Goal: Information Seeking & Learning: Find specific fact

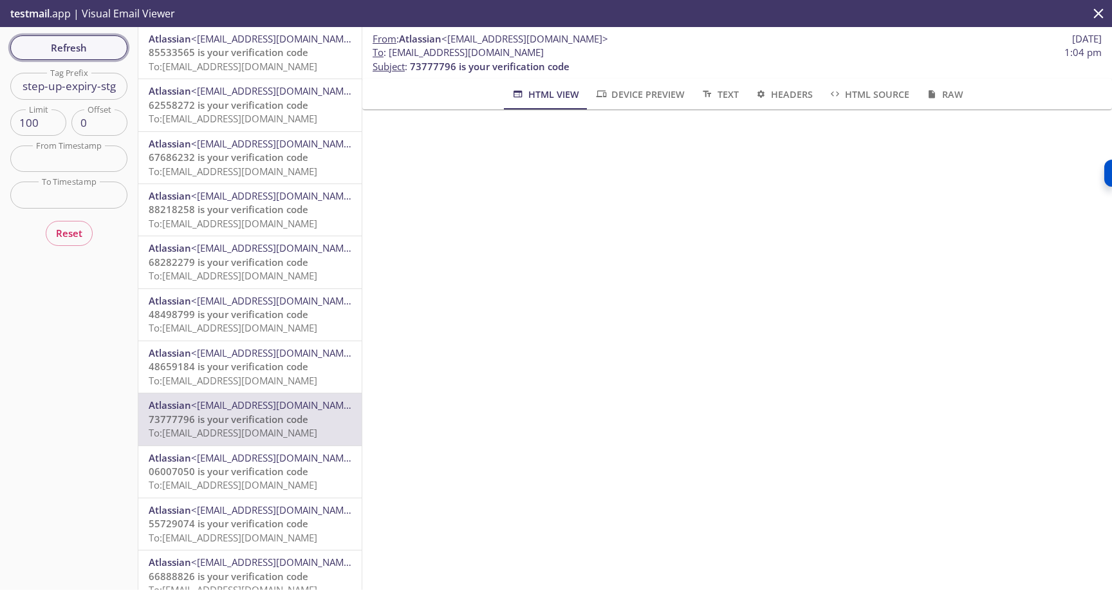
click at [78, 46] on span "Refresh" at bounding box center [69, 47] width 97 height 17
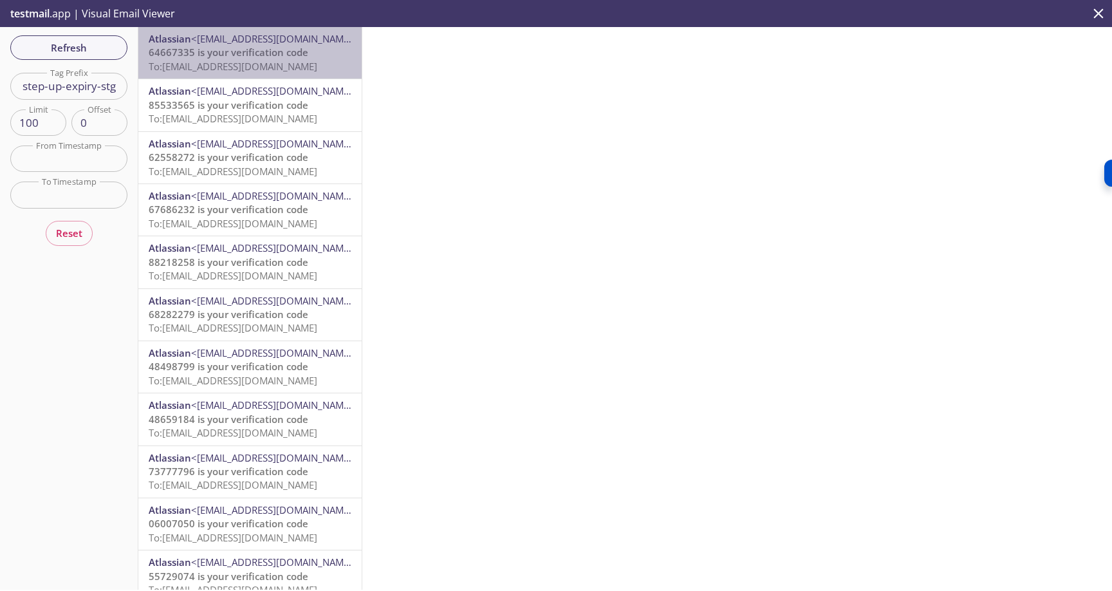
click at [258, 61] on span "To: [EMAIL_ADDRESS][DOMAIN_NAME]" at bounding box center [233, 66] width 169 height 13
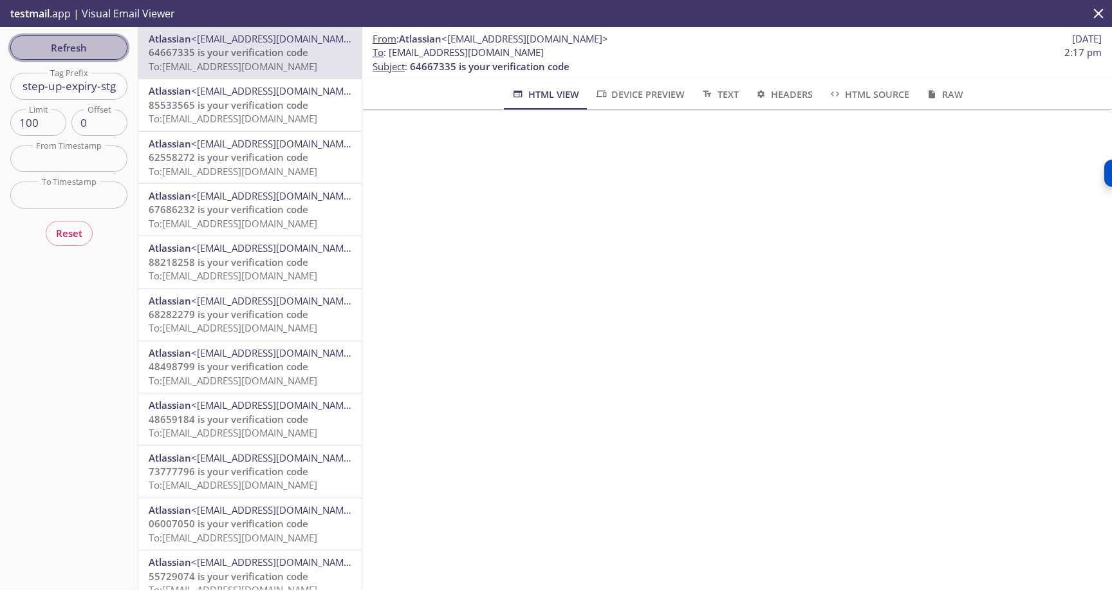
click at [79, 44] on span "Refresh" at bounding box center [69, 47] width 97 height 17
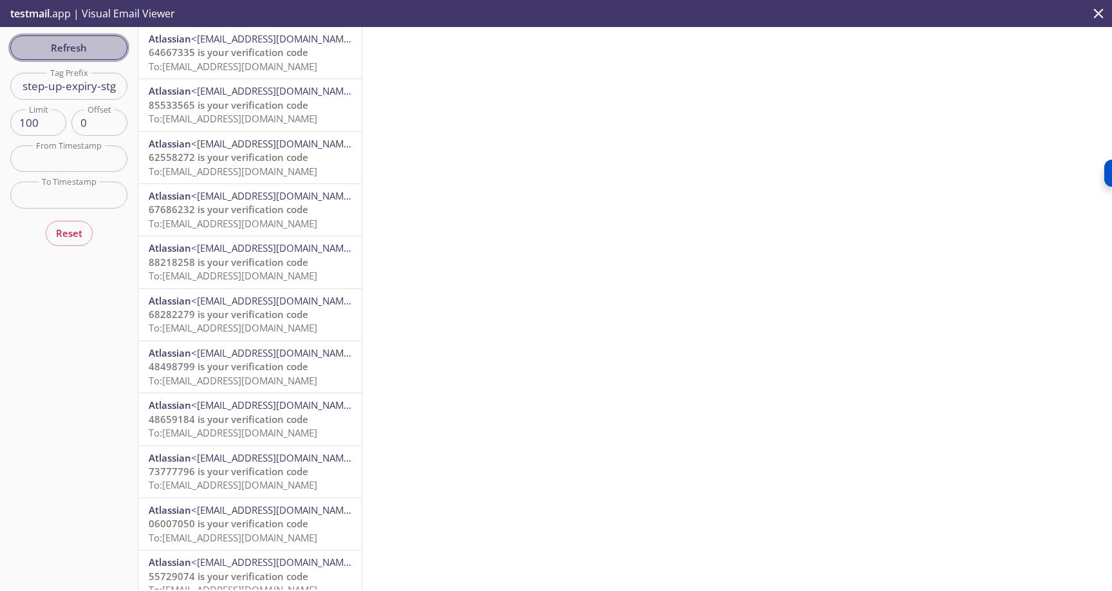
click at [79, 44] on span "Refresh" at bounding box center [69, 47] width 97 height 17
click at [99, 52] on span "Refresh" at bounding box center [69, 47] width 97 height 17
click at [250, 55] on span "64667335 is your verification code" at bounding box center [229, 52] width 160 height 13
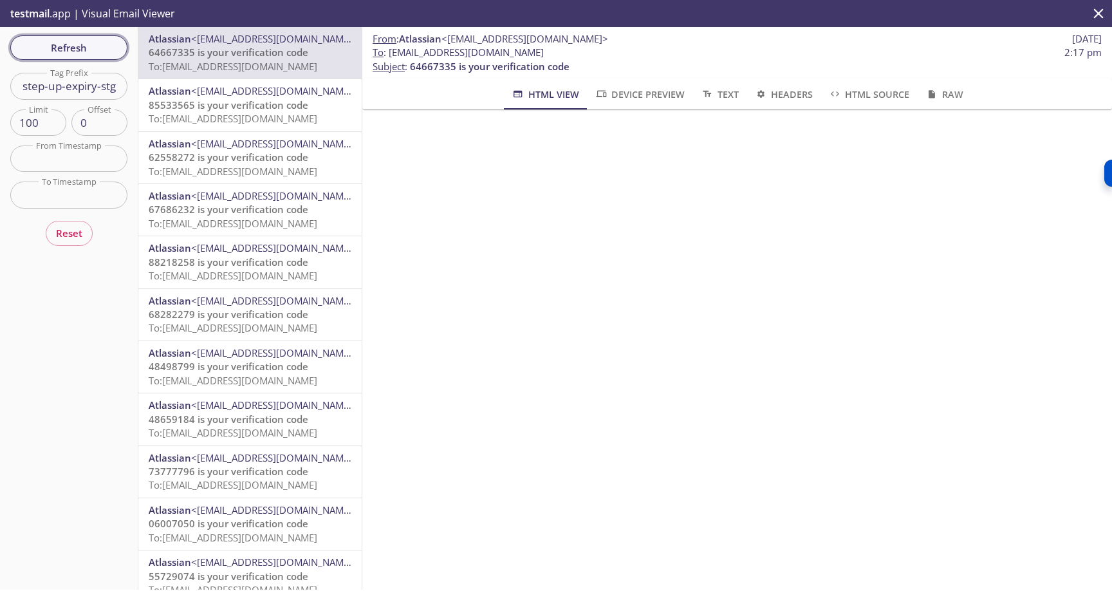
click at [76, 48] on span "Refresh" at bounding box center [69, 47] width 97 height 17
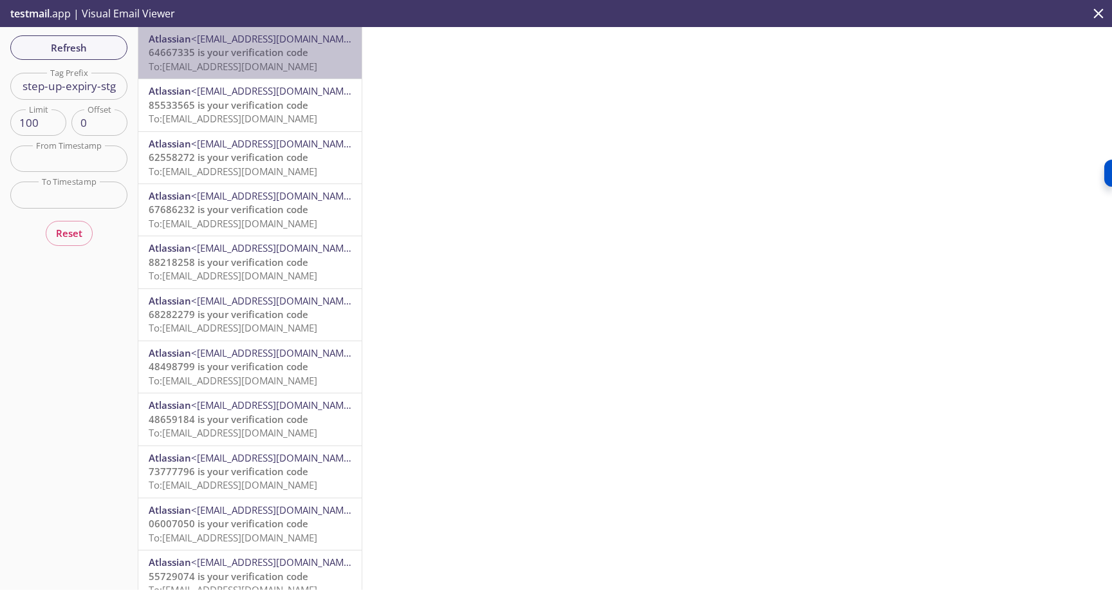
click at [232, 57] on span "64667335 is your verification code" at bounding box center [229, 52] width 160 height 13
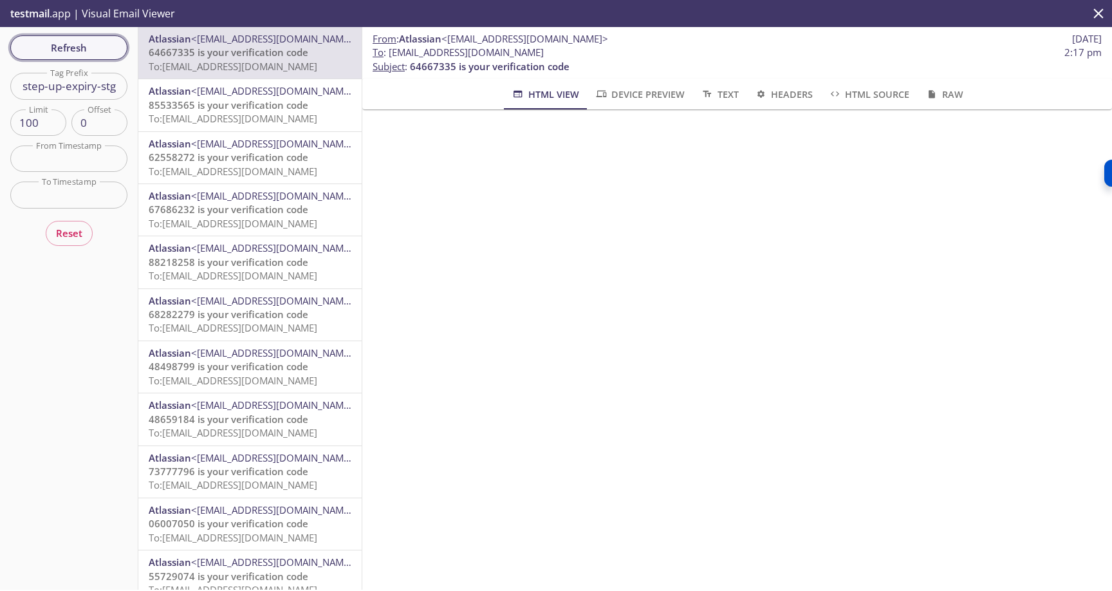
click at [70, 48] on span "Refresh" at bounding box center [69, 47] width 97 height 17
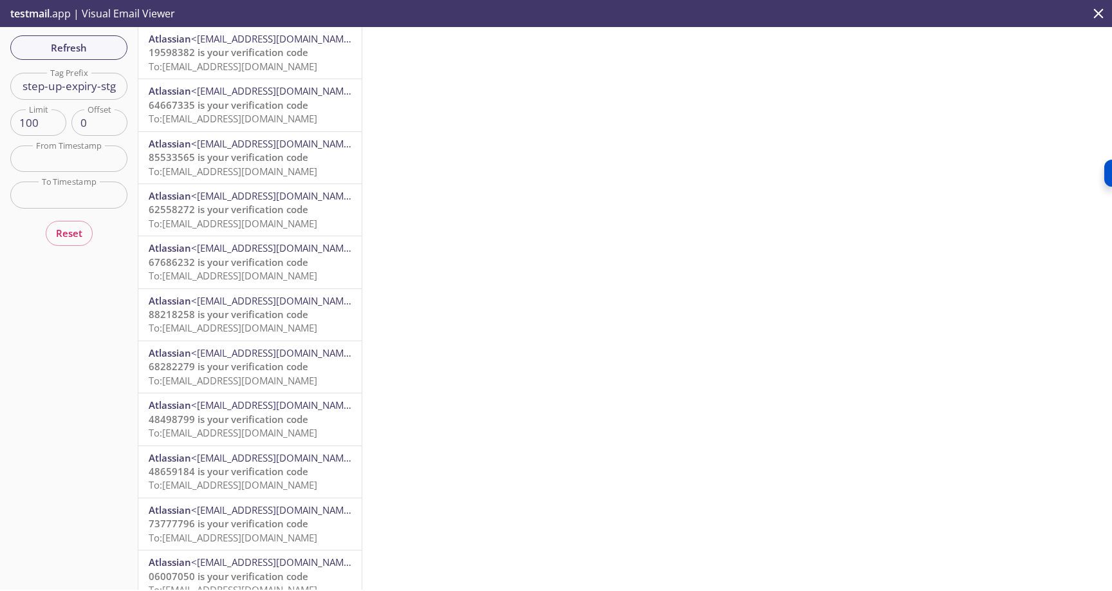
click at [254, 55] on span "19598382 is your verification code" at bounding box center [229, 52] width 160 height 13
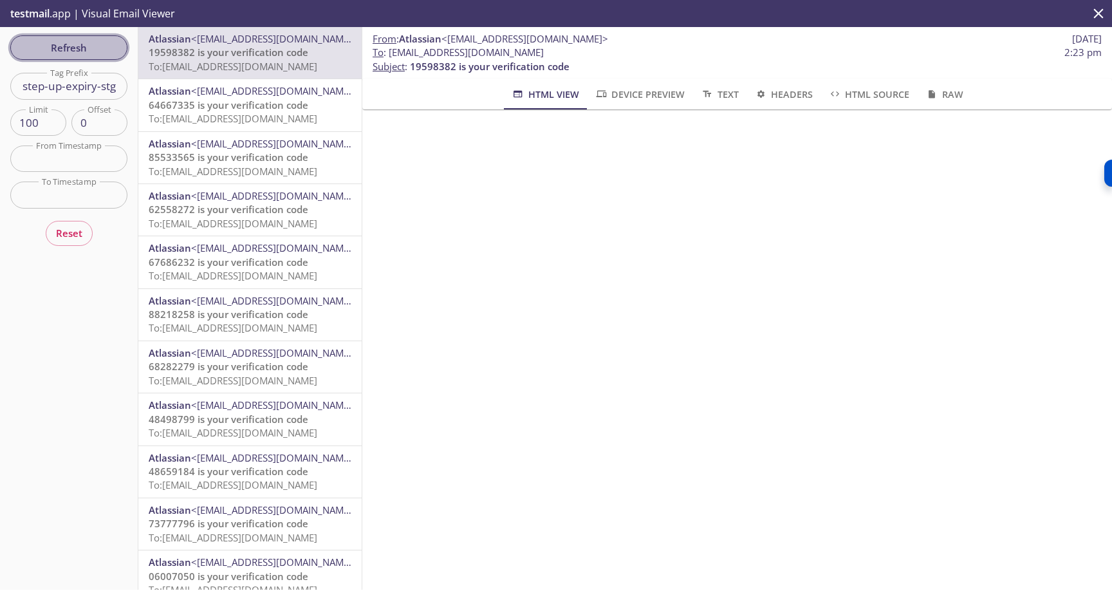
click at [97, 48] on span "Refresh" at bounding box center [69, 47] width 97 height 17
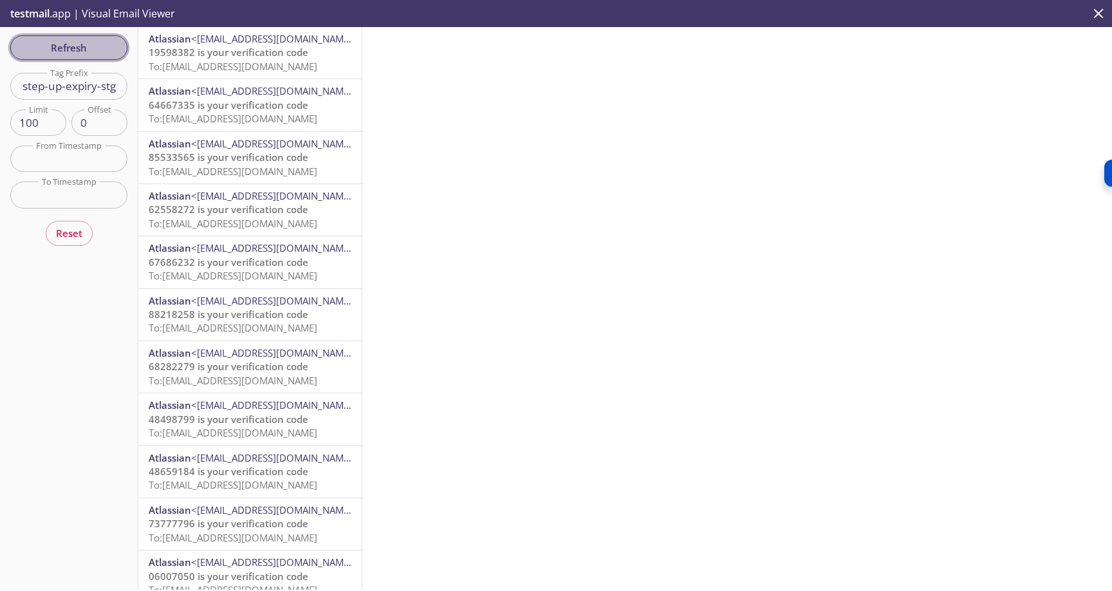
click at [91, 46] on span "Refresh" at bounding box center [69, 47] width 97 height 17
click at [217, 61] on span "To: [EMAIL_ADDRESS][DOMAIN_NAME]" at bounding box center [233, 66] width 169 height 13
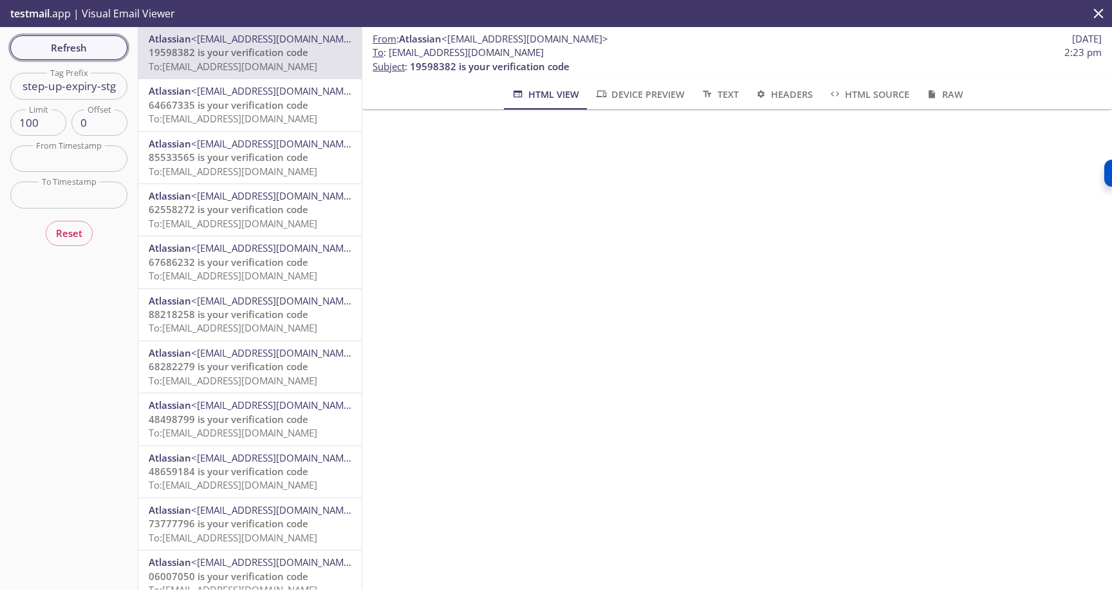
click at [96, 48] on span "Refresh" at bounding box center [69, 47] width 97 height 17
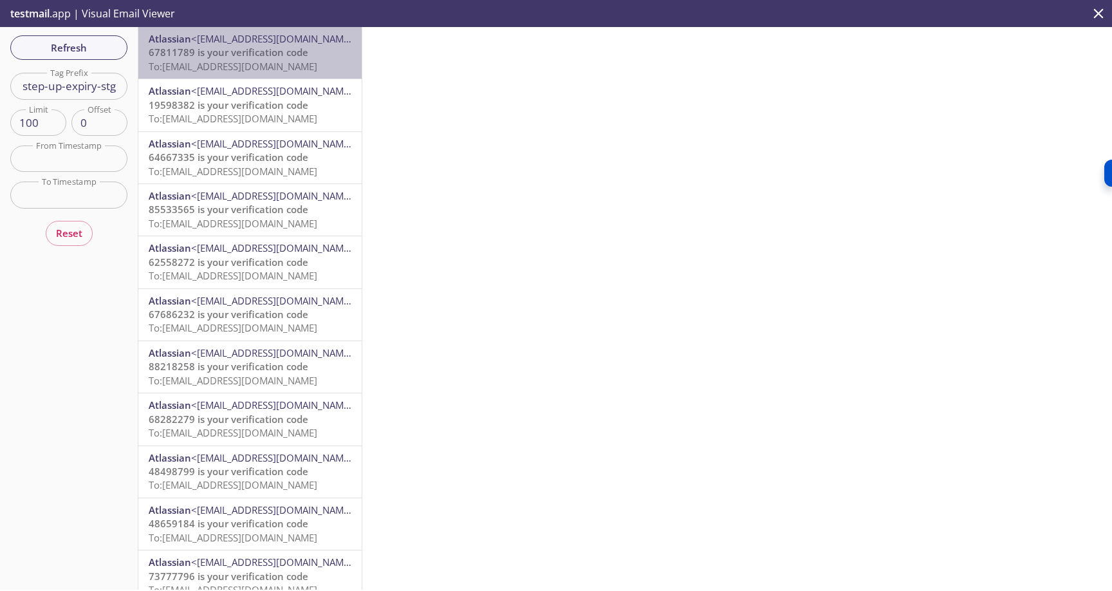
click at [238, 62] on span "To: [EMAIL_ADDRESS][DOMAIN_NAME]" at bounding box center [233, 66] width 169 height 13
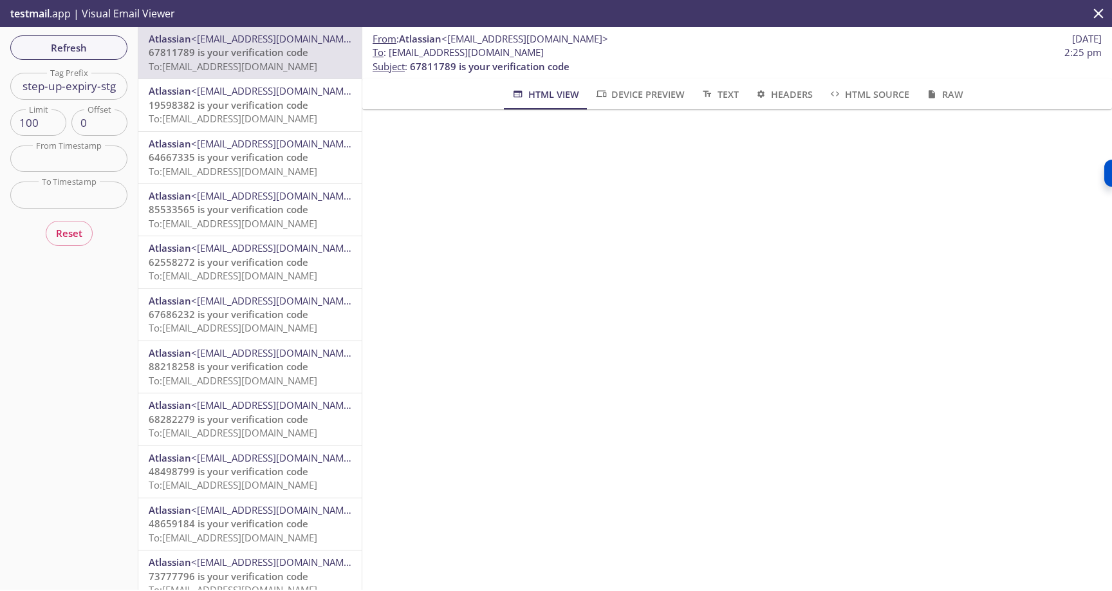
click at [83, 89] on input "step-up-expiry-stg" at bounding box center [68, 86] width 117 height 26
paste input "reset"
type input "step-up-reset-stg"
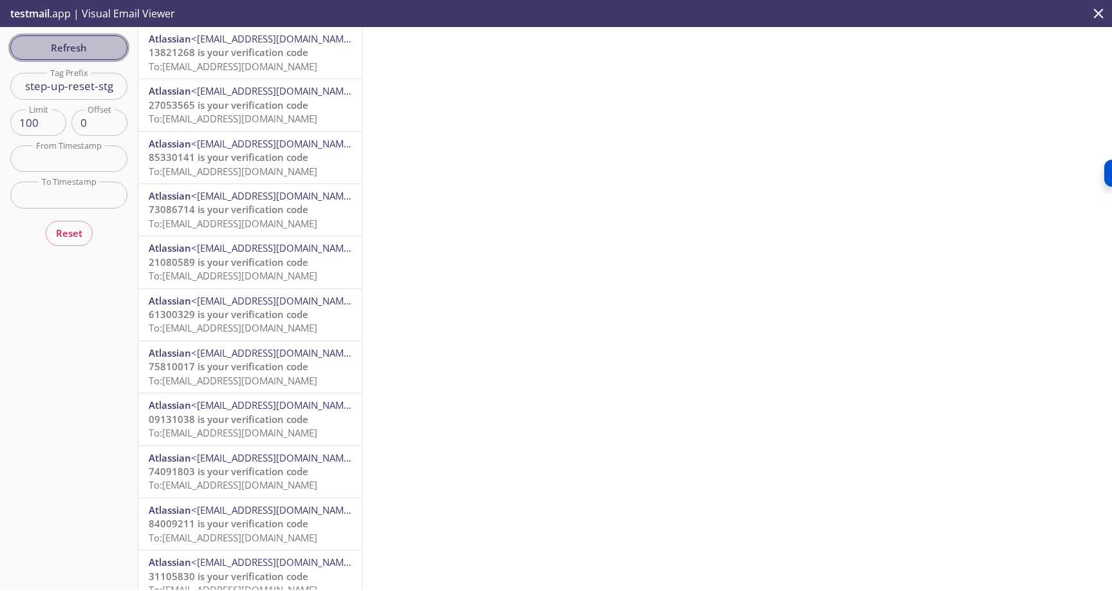
click at [101, 49] on span "Refresh" at bounding box center [69, 47] width 97 height 17
click at [253, 51] on span "13821268 is your verification code" at bounding box center [229, 52] width 160 height 13
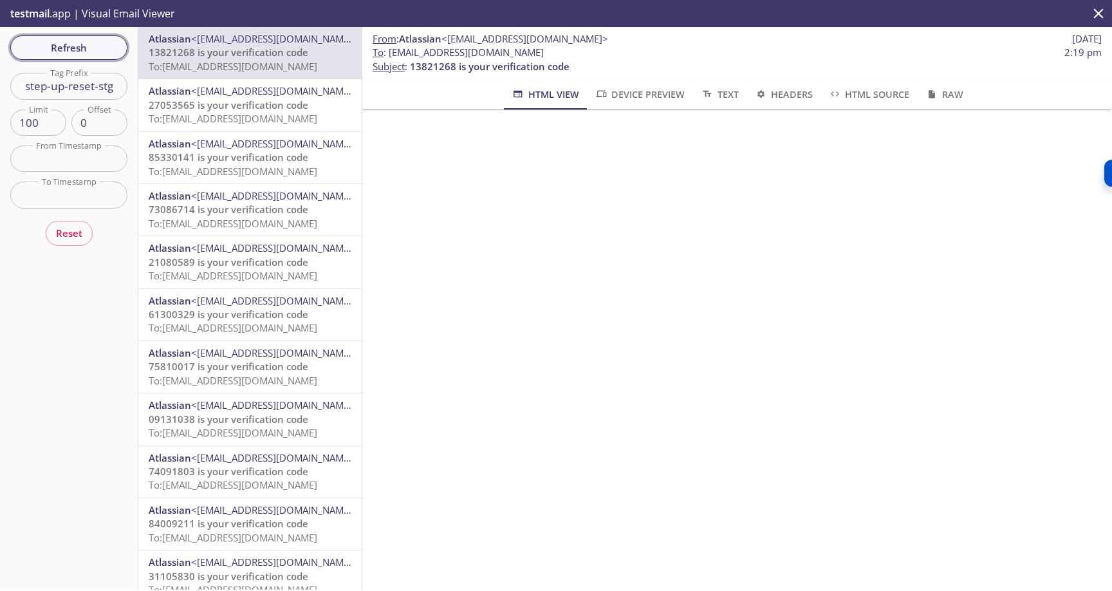
click at [73, 41] on span "Refresh" at bounding box center [69, 47] width 97 height 17
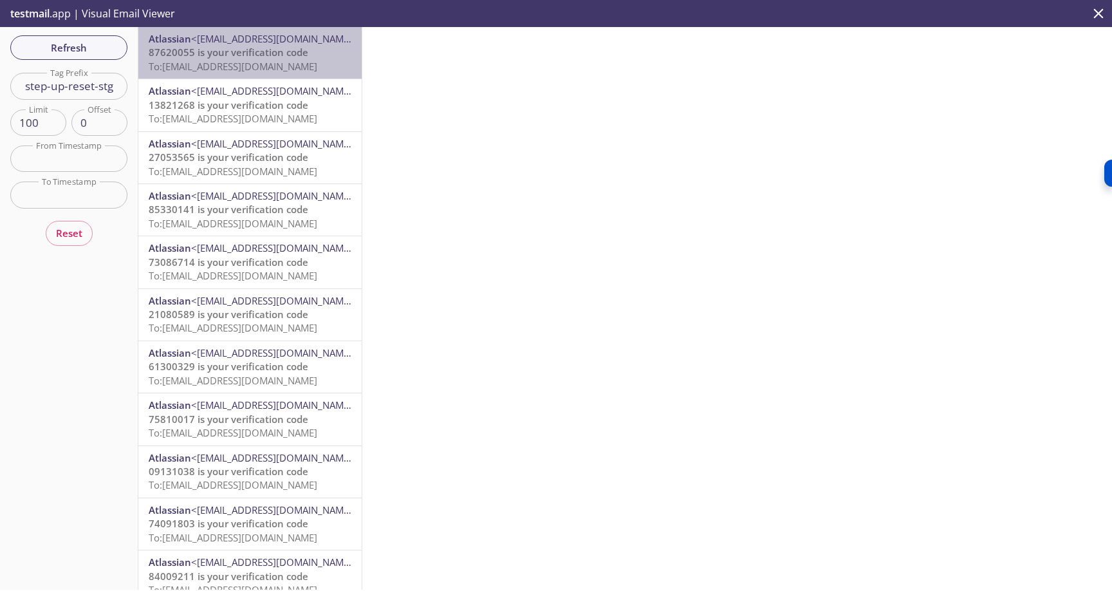
click at [189, 59] on span "87620055 is your verification code" at bounding box center [229, 52] width 160 height 13
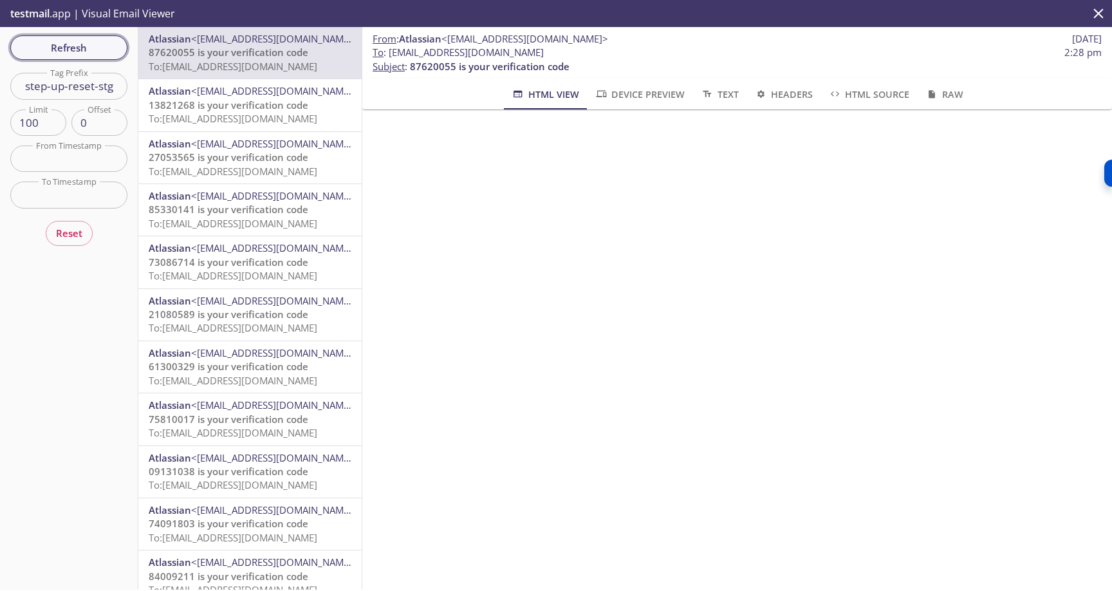
click at [83, 42] on span "Refresh" at bounding box center [69, 47] width 97 height 17
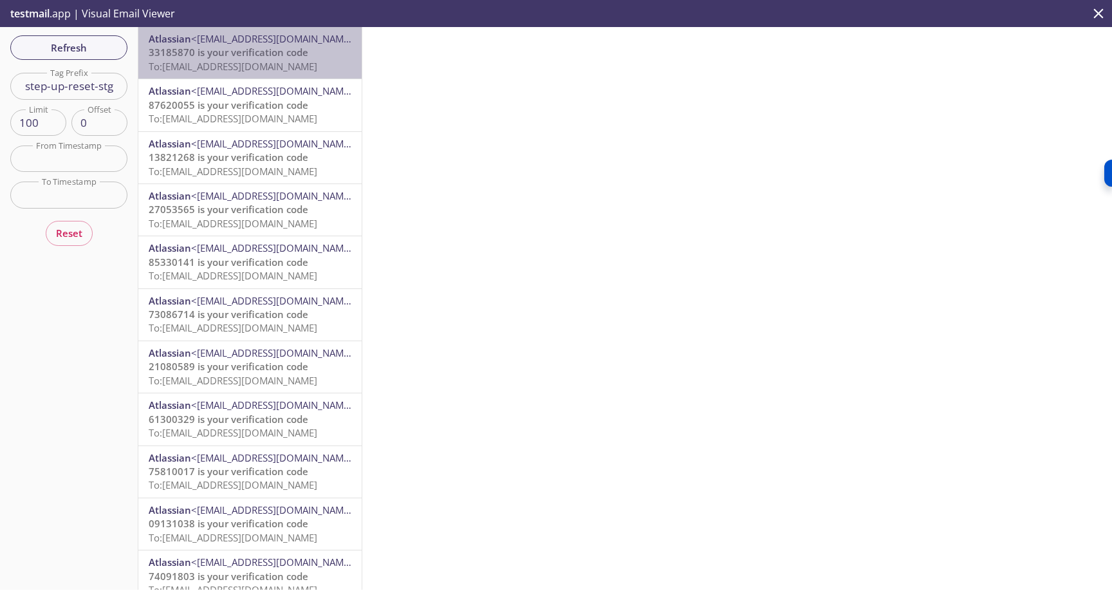
click at [240, 61] on span "To: [EMAIL_ADDRESS][DOMAIN_NAME]" at bounding box center [233, 66] width 169 height 13
